Goal: Check status: Check status

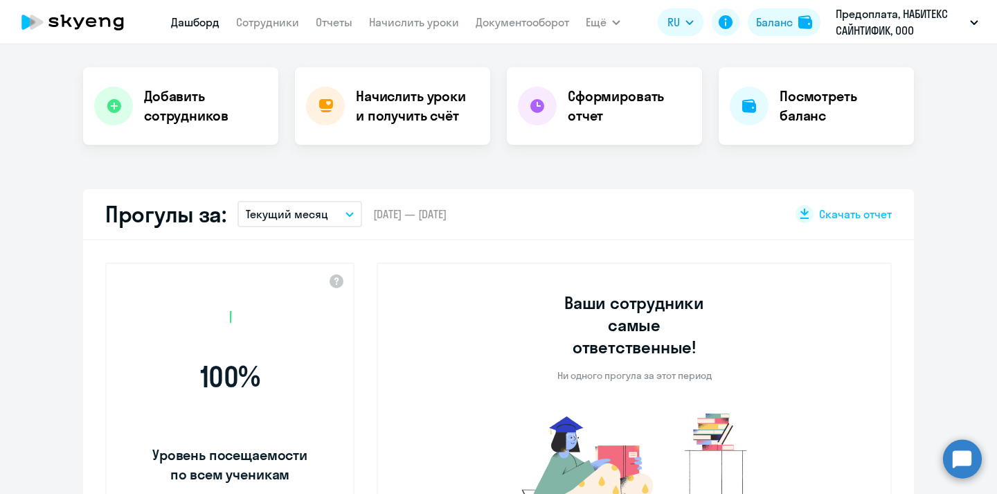
scroll to position [265, 0]
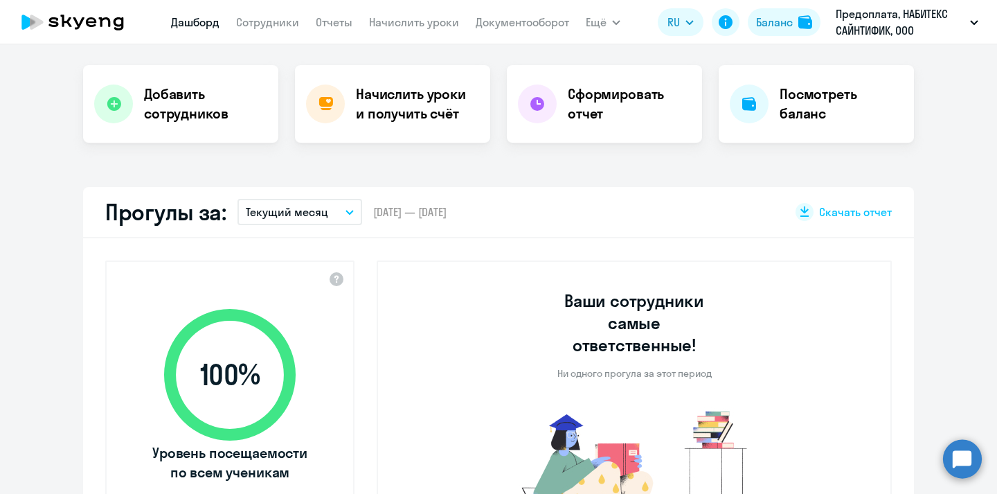
select select "30"
click at [815, 93] on h4 "Посмотреть баланс" at bounding box center [841, 103] width 123 height 39
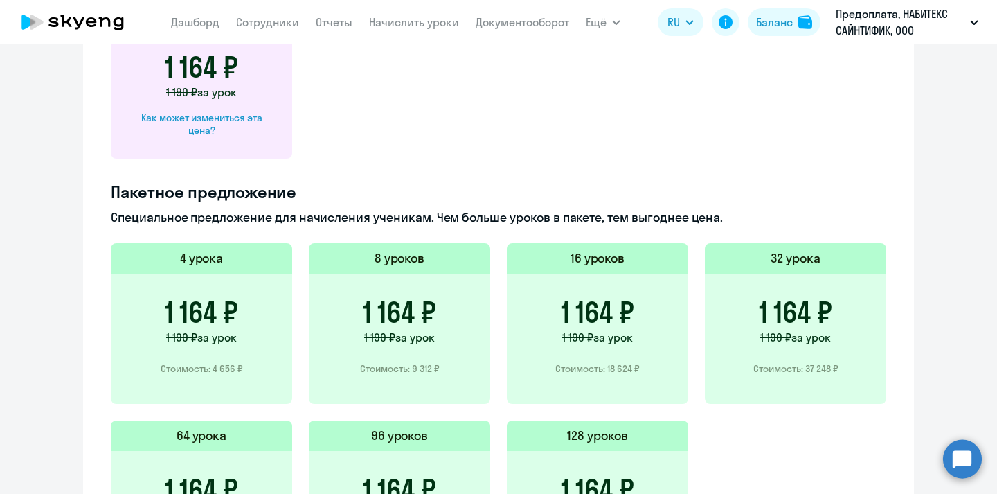
scroll to position [724, 0]
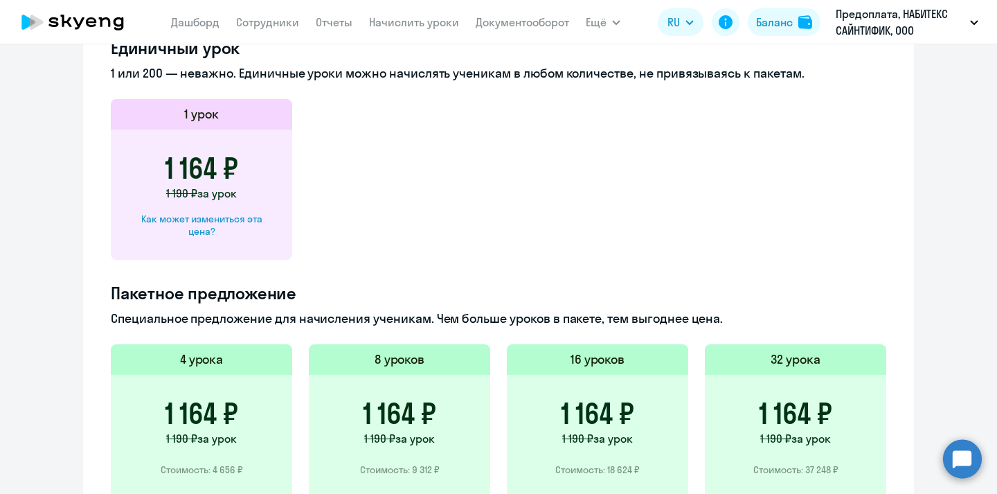
click at [787, 384] on div "1 164 ₽ 1 190 ₽ за урок Стоимость: 37 248 ₽" at bounding box center [795, 440] width 181 height 130
click at [837, 447] on div "1 164 ₽ 1 190 ₽ за урок Стоимость: 37 248 ₽" at bounding box center [795, 440] width 181 height 130
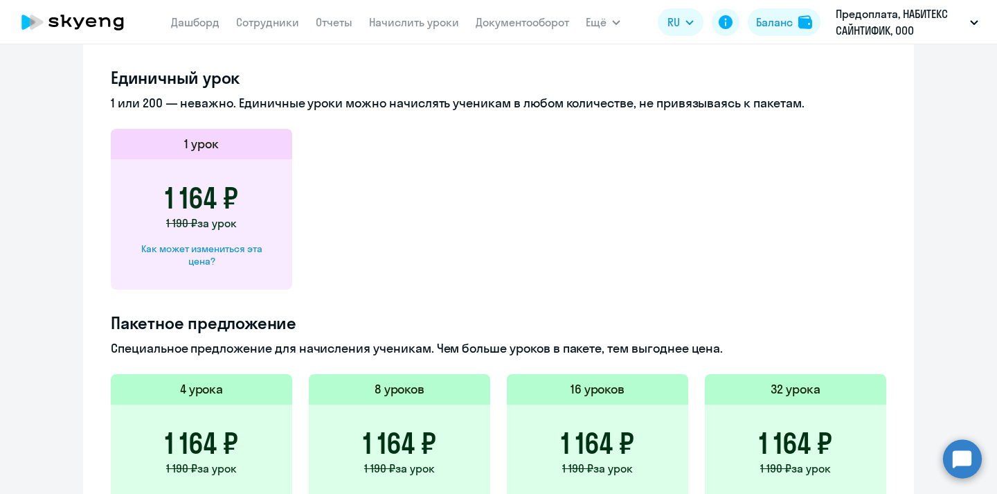
scroll to position [524, 0]
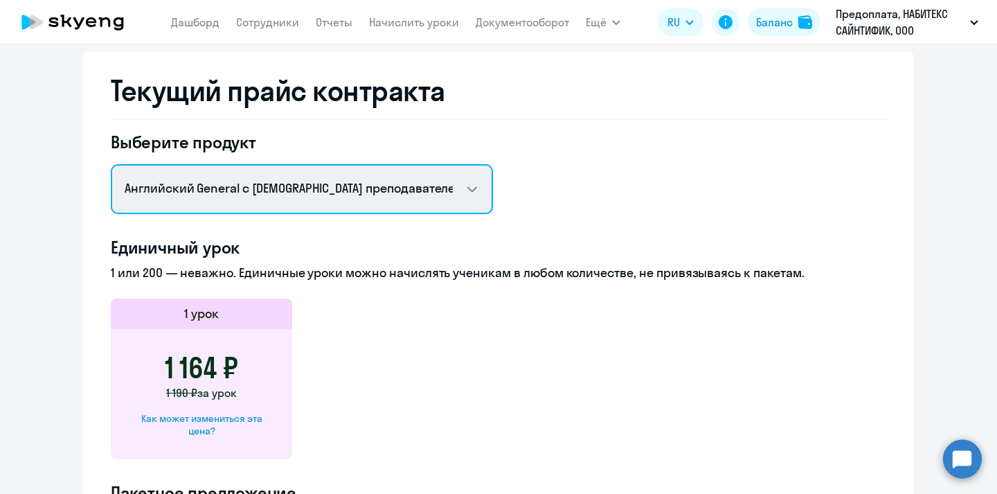
click at [355, 191] on select "Английский General с русскоговорящим преподавателем Английский General с [DEMOG…" at bounding box center [302, 189] width 382 height 50
select select "english_adult_not_native_speaker_premium"
click at [111, 164] on select "Английский General с русскоговорящим преподавателем Английский General с [DEMOG…" at bounding box center [302, 189] width 382 height 50
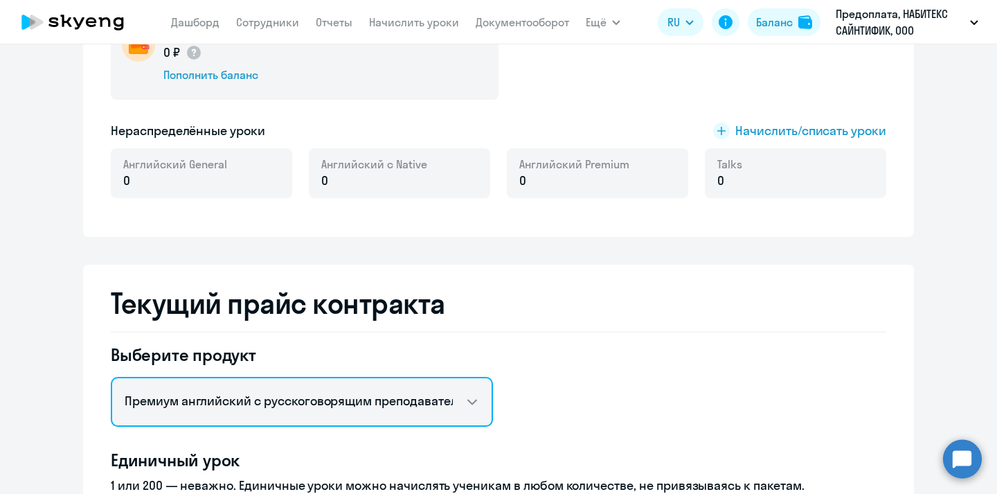
scroll to position [0, 0]
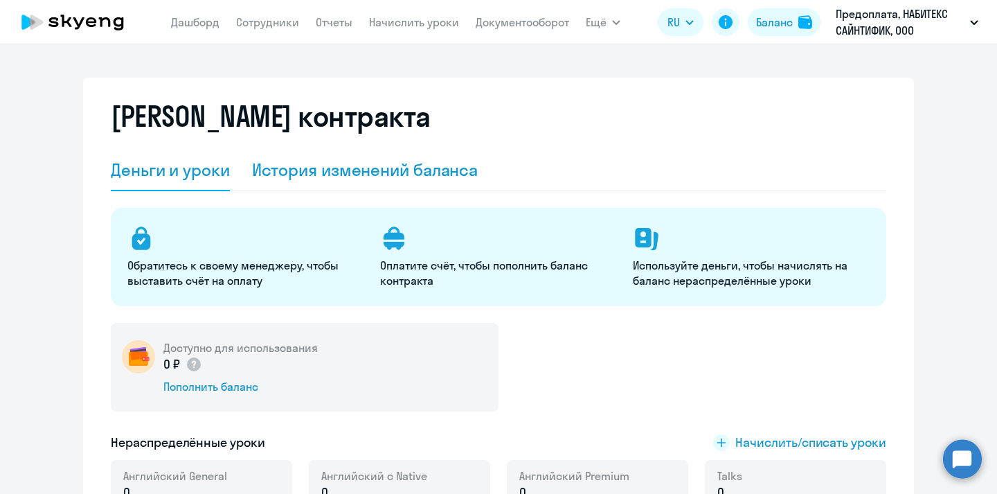
click at [323, 173] on div "История изменений баланса" at bounding box center [365, 170] width 226 height 22
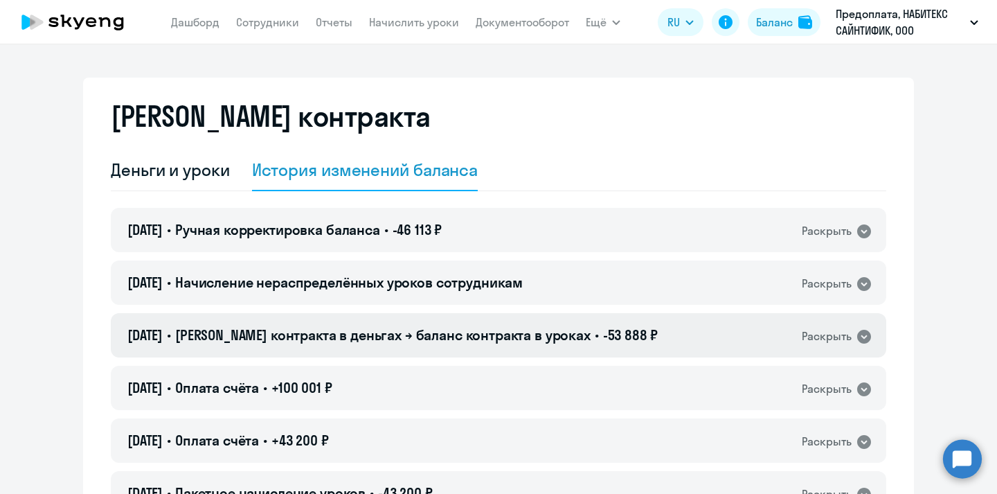
scroll to position [26, 0]
